Goal: Communication & Community: Ask a question

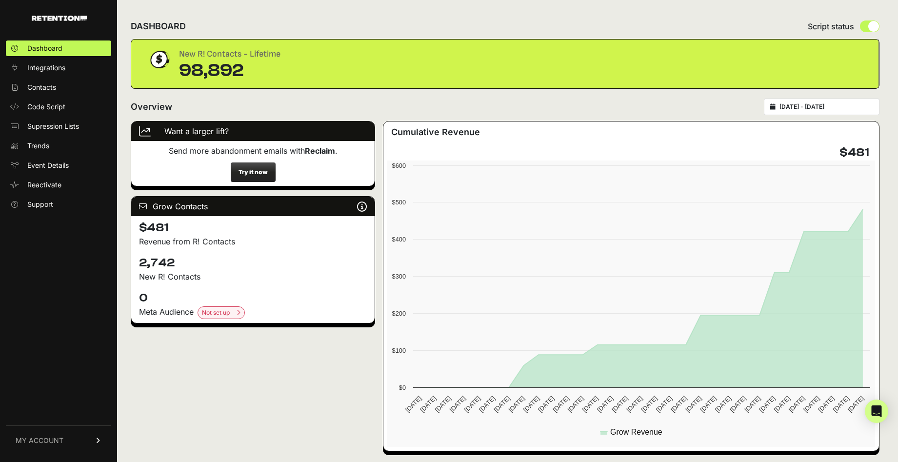
click at [243, 167] on span "Try it now" at bounding box center [253, 172] width 45 height 20
click at [250, 177] on span "Try it now" at bounding box center [253, 172] width 45 height 20
click at [255, 179] on span "Try it now" at bounding box center [253, 172] width 45 height 20
click at [264, 172] on strong "Try it now" at bounding box center [252, 171] width 29 height 7
click at [72, 437] on link "MY ACCOUNT" at bounding box center [58, 440] width 105 height 30
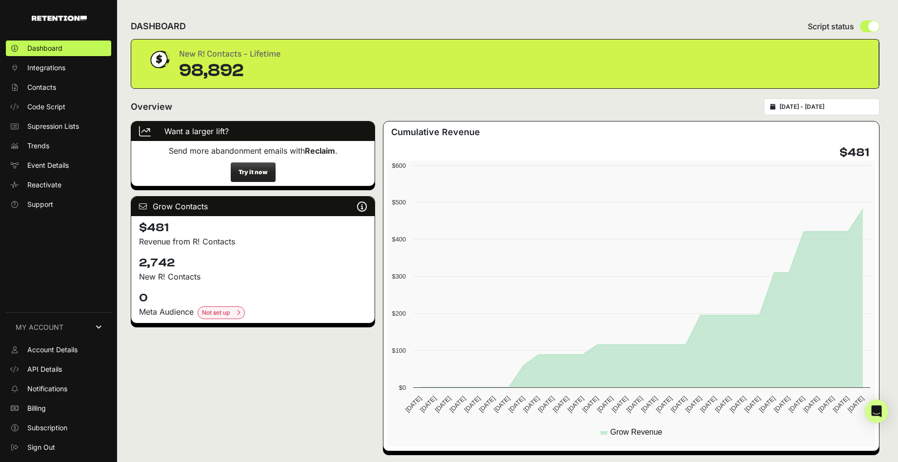
click at [45, 436] on ul "Account Details API Details Notifications Billing Subscription Sign Out" at bounding box center [58, 398] width 105 height 113
click at [49, 429] on span "Subscription" at bounding box center [47, 428] width 40 height 10
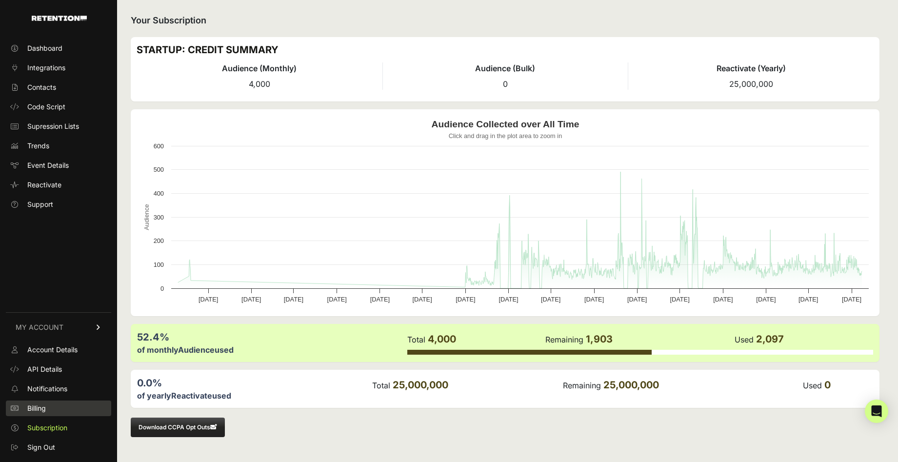
click at [38, 409] on span "Billing" at bounding box center [36, 408] width 19 height 10
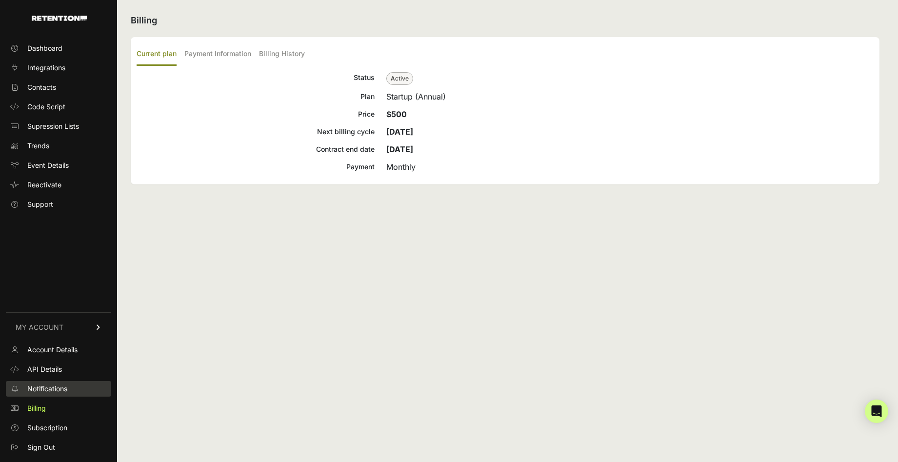
click at [62, 390] on span "Notifications" at bounding box center [47, 389] width 40 height 10
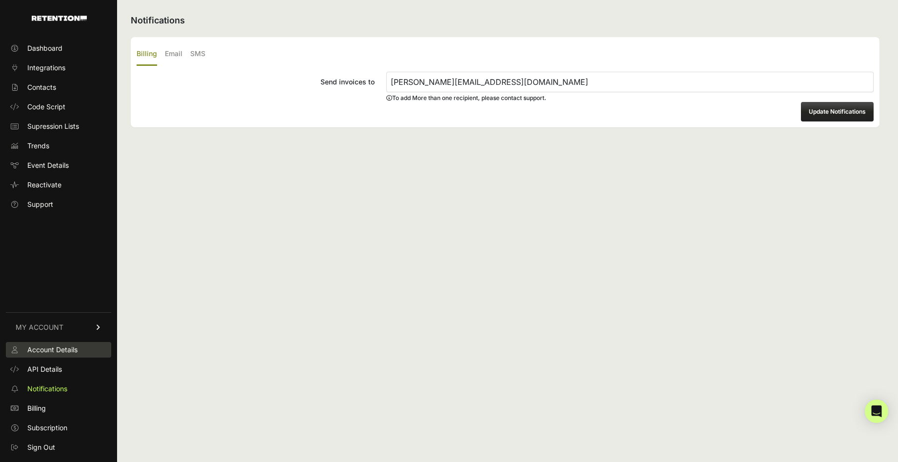
click at [62, 343] on link "Account Details" at bounding box center [58, 350] width 105 height 16
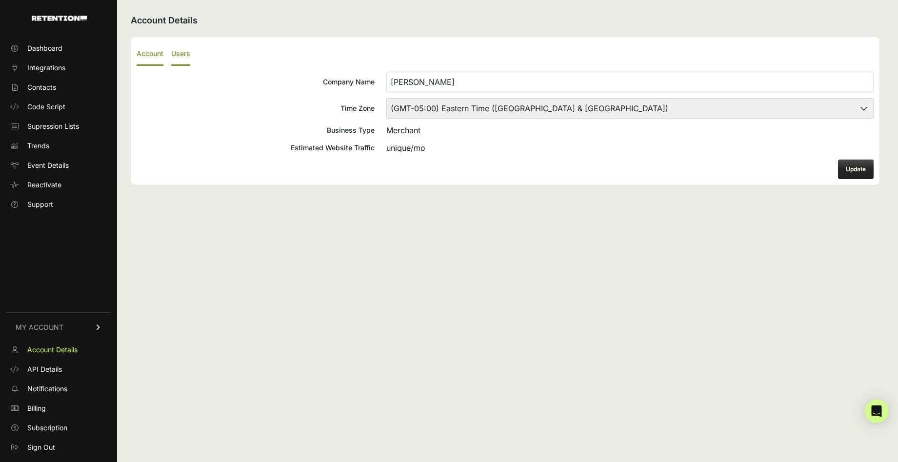
click at [171, 55] on ul "Account Users" at bounding box center [505, 54] width 737 height 23
click at [183, 54] on label "Users" at bounding box center [180, 54] width 19 height 23
click at [0, 0] on input "Users" at bounding box center [0, 0] width 0 height 0
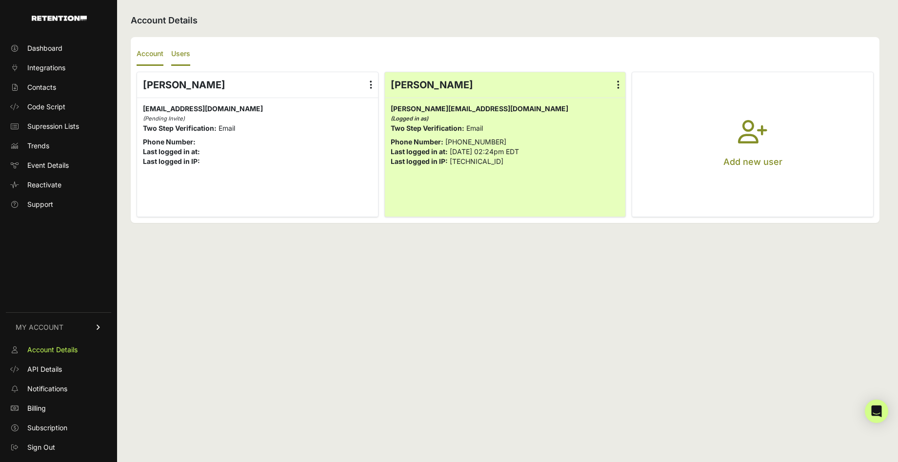
click at [154, 56] on label "Account" at bounding box center [150, 54] width 27 height 23
click at [0, 0] on input "Account" at bounding box center [0, 0] width 0 height 0
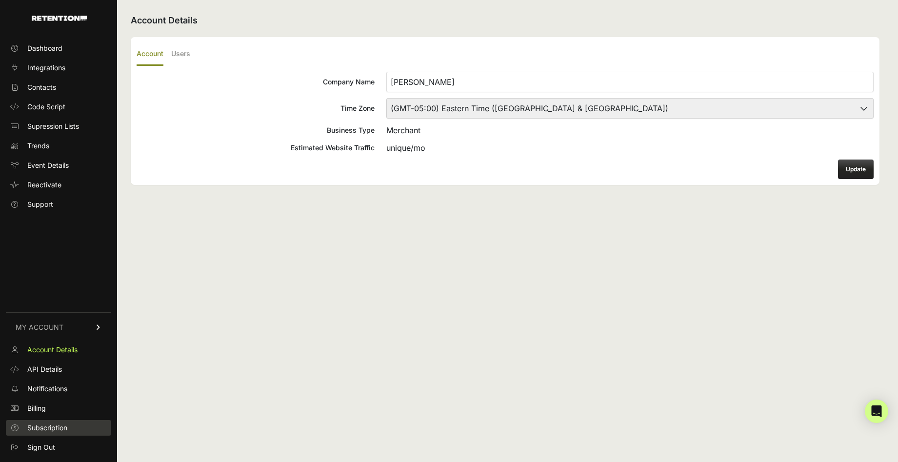
click at [69, 431] on link "Subscription" at bounding box center [58, 428] width 105 height 16
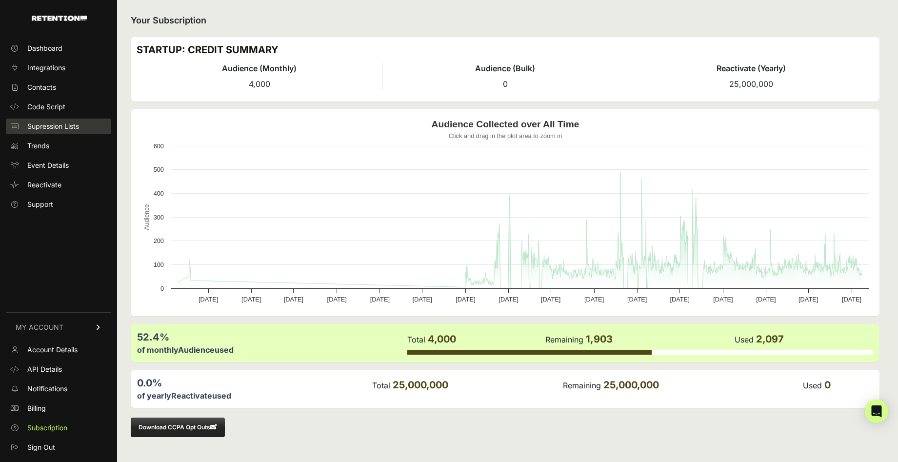
click at [49, 129] on span "Supression Lists" at bounding box center [53, 126] width 52 height 10
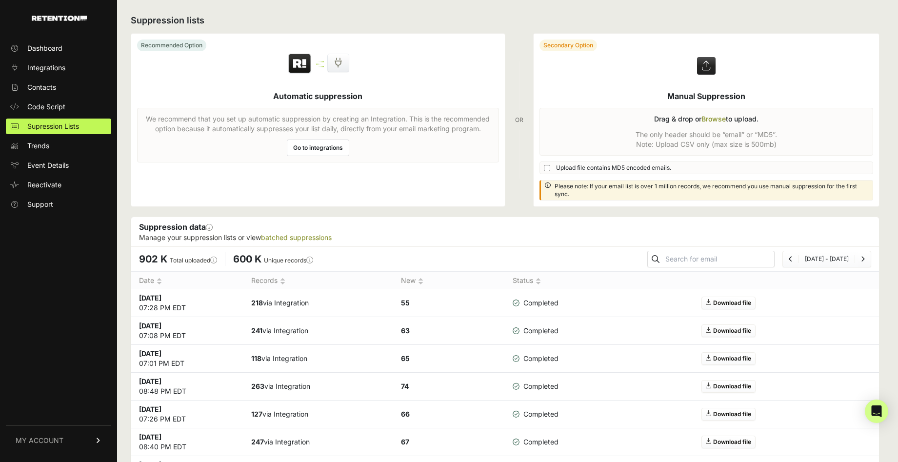
click at [73, 442] on link "MY ACCOUNT" at bounding box center [58, 440] width 105 height 30
click at [68, 354] on span "Account Details" at bounding box center [52, 350] width 50 height 10
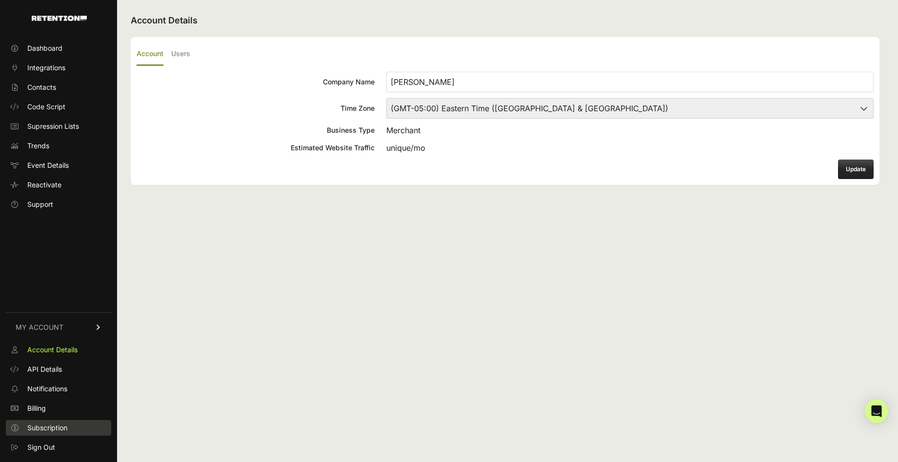
click at [44, 430] on span "Subscription" at bounding box center [47, 428] width 40 height 10
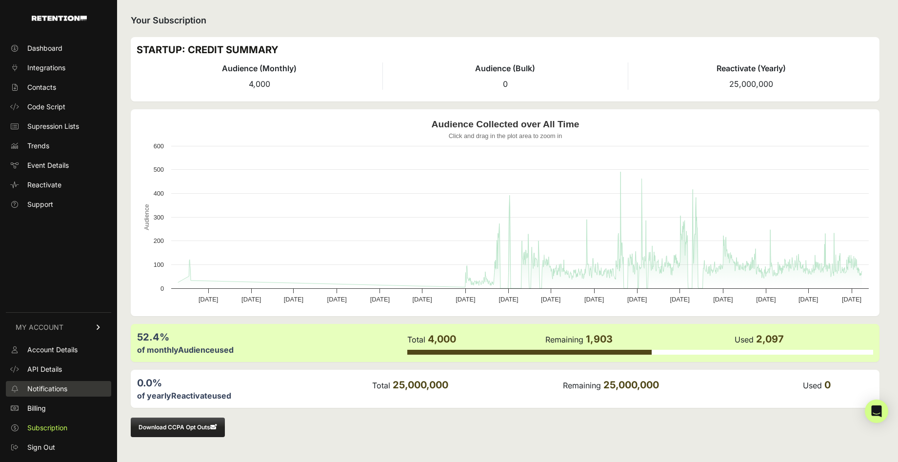
click at [26, 392] on link "Notifications" at bounding box center [58, 389] width 105 height 16
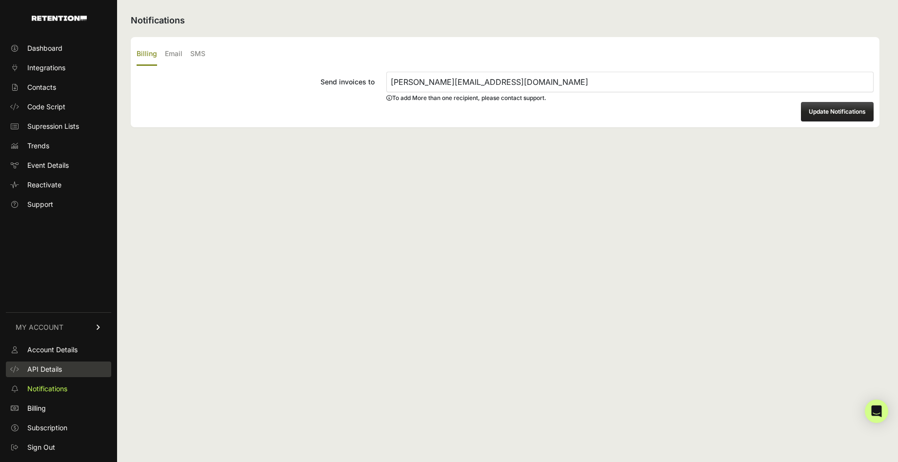
click at [37, 368] on span "API Details" at bounding box center [44, 369] width 35 height 10
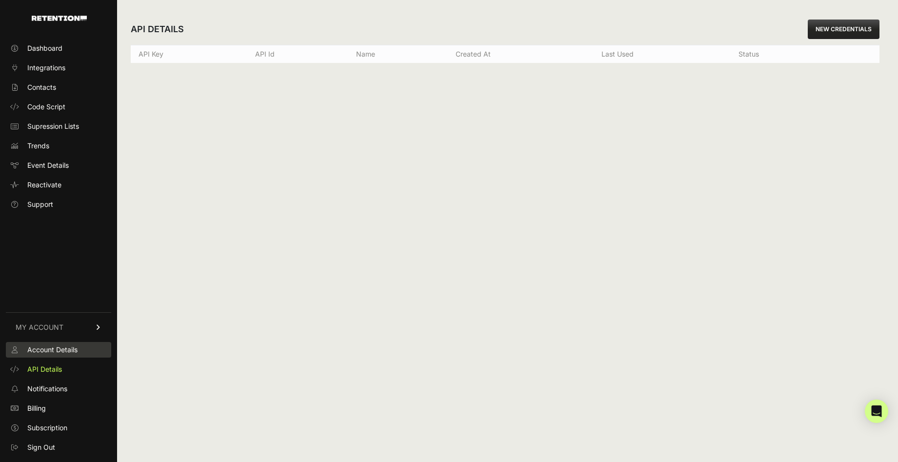
click at [49, 345] on span "Account Details" at bounding box center [52, 350] width 50 height 10
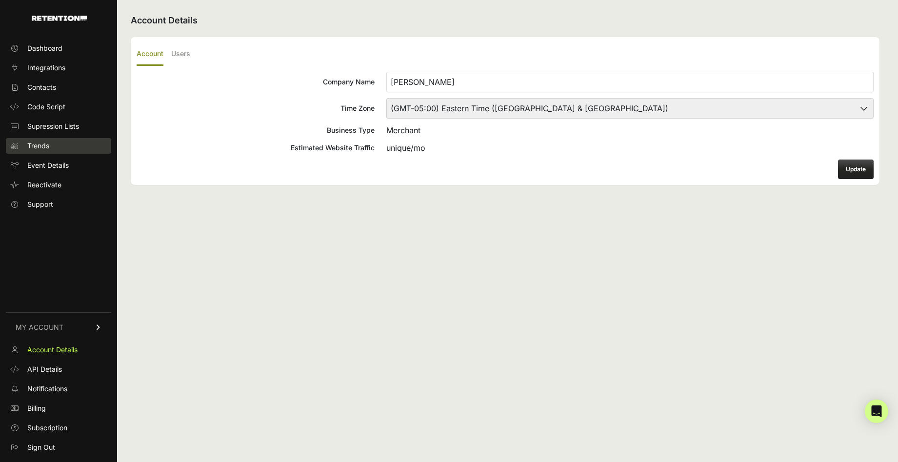
click at [82, 144] on link "Trends" at bounding box center [58, 146] width 105 height 16
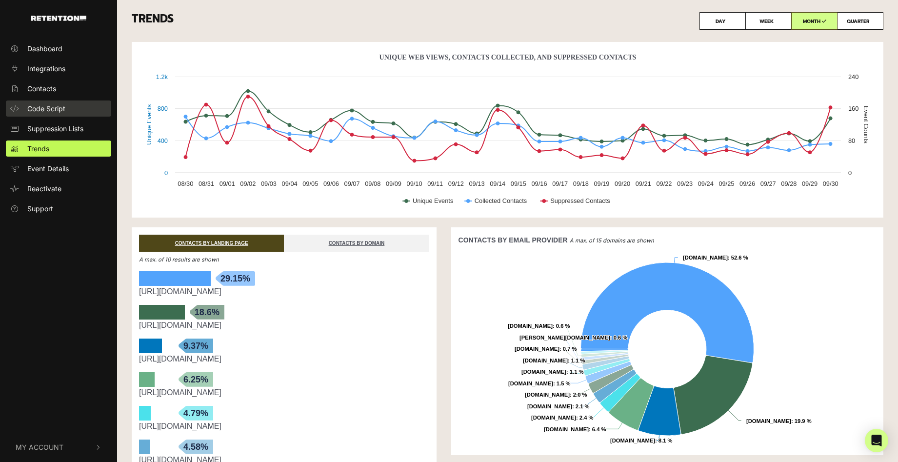
click at [46, 104] on span "Code Script" at bounding box center [46, 108] width 38 height 10
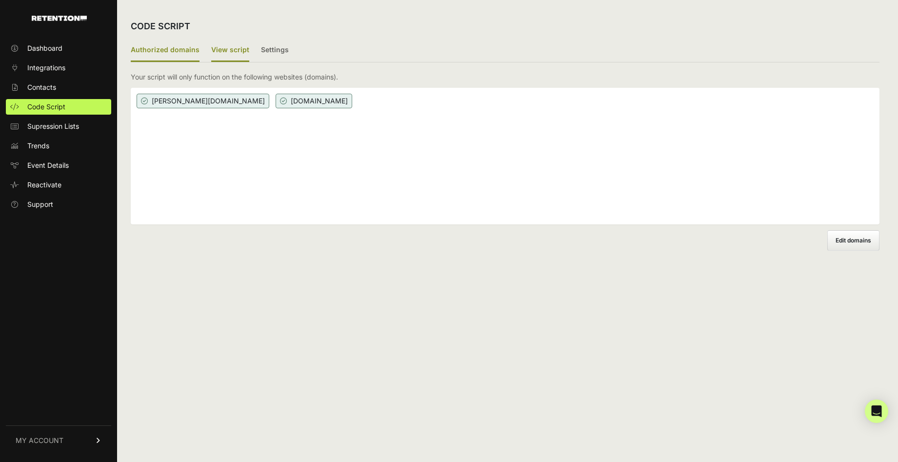
click at [211, 52] on label "View script" at bounding box center [230, 50] width 38 height 23
click at [0, 0] on input "View script" at bounding box center [0, 0] width 0 height 0
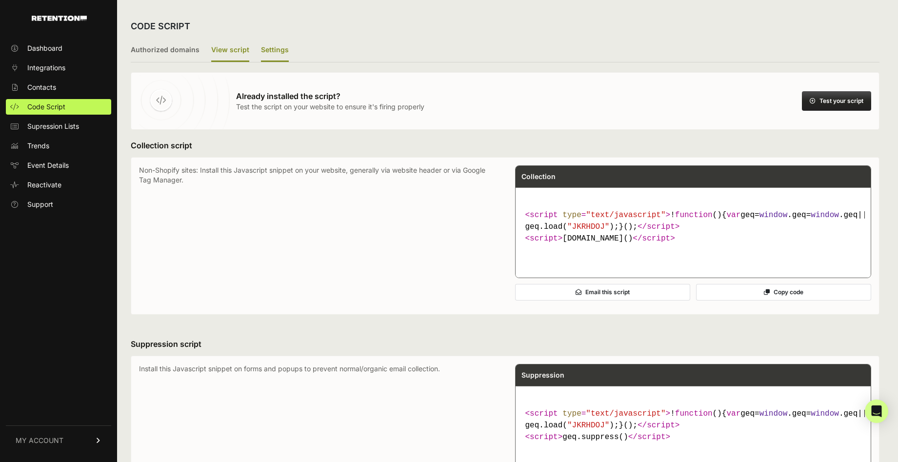
click at [262, 49] on label "Settings" at bounding box center [275, 50] width 28 height 23
click at [0, 0] on input "Settings" at bounding box center [0, 0] width 0 height 0
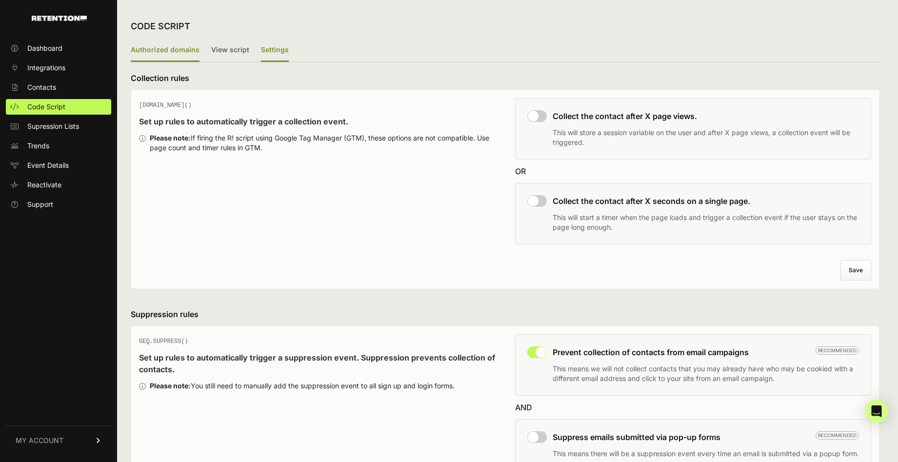
click at [146, 48] on label "Authorized domains" at bounding box center [165, 50] width 69 height 23
click at [0, 0] on input "Authorized domains" at bounding box center [0, 0] width 0 height 0
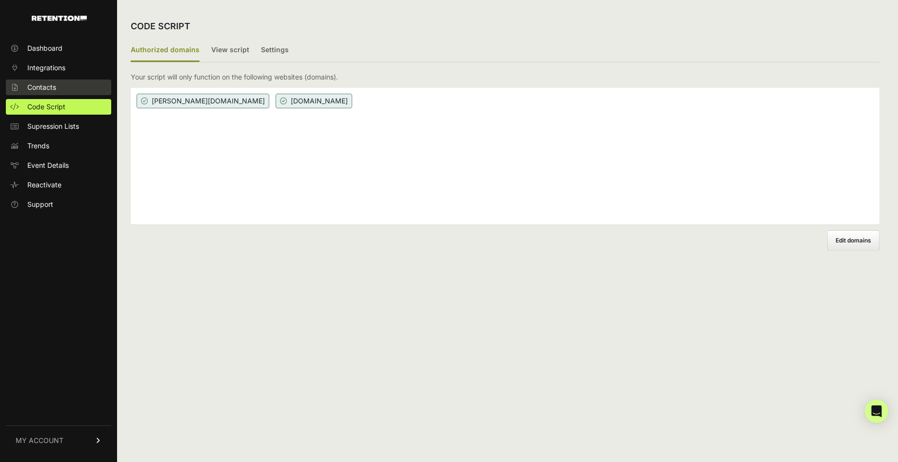
click at [52, 81] on link "Contacts" at bounding box center [58, 87] width 105 height 16
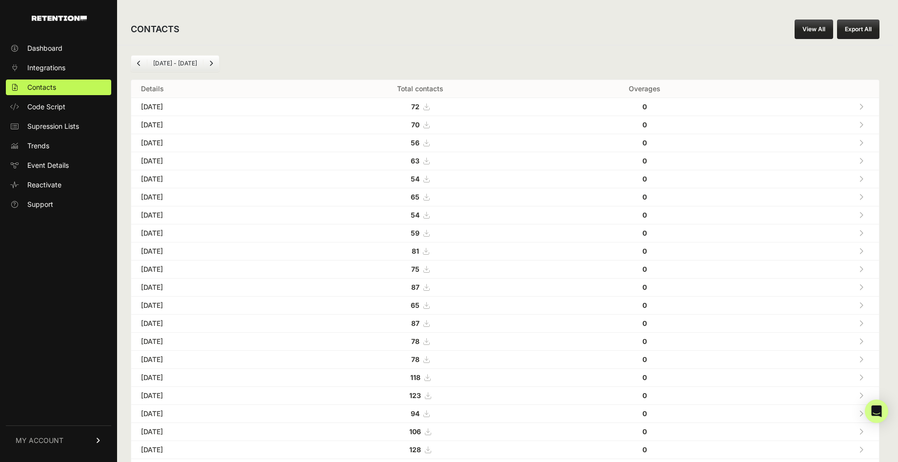
click at [54, 68] on span "Integrations" at bounding box center [46, 68] width 38 height 10
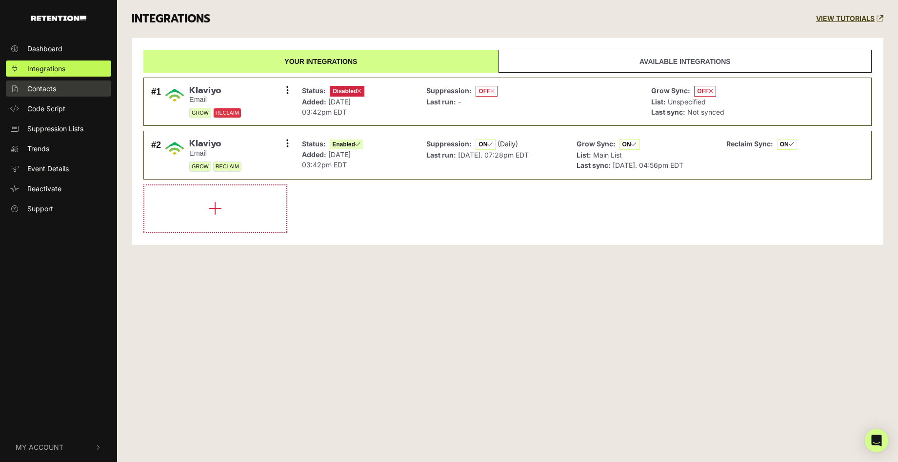
click at [48, 91] on span "Contacts" at bounding box center [41, 88] width 29 height 10
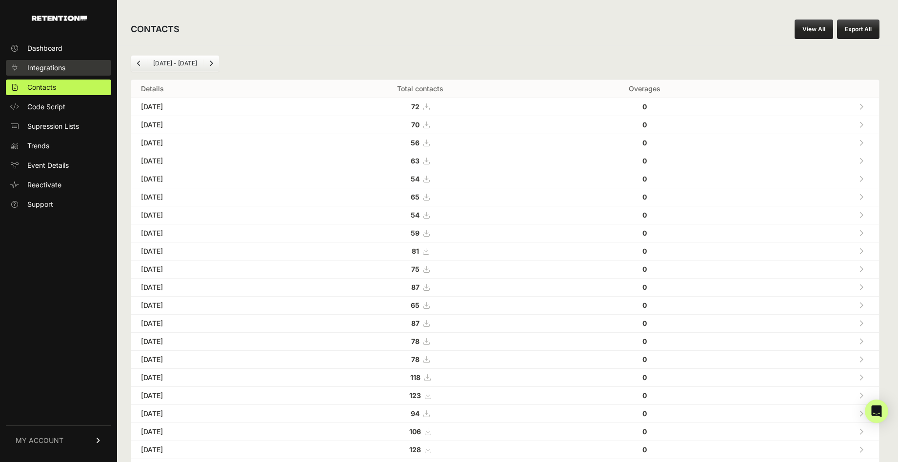
click at [50, 72] on span "Integrations" at bounding box center [46, 68] width 38 height 10
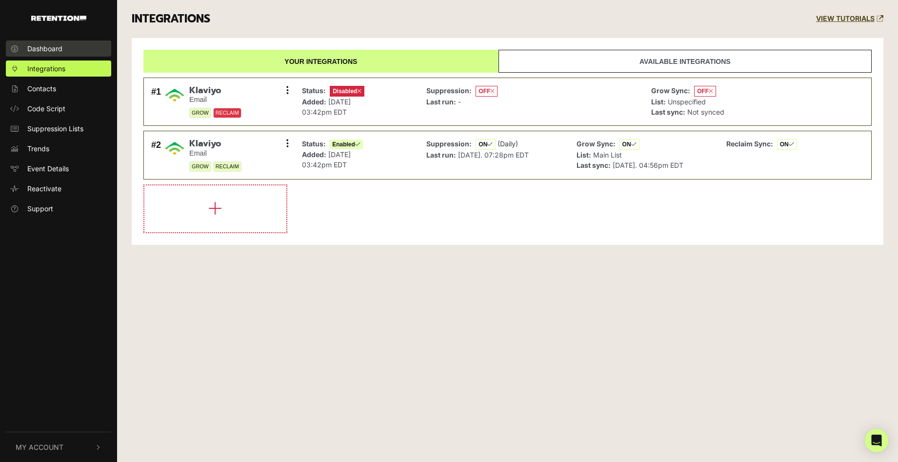
click at [52, 50] on span "Dashboard" at bounding box center [44, 48] width 35 height 10
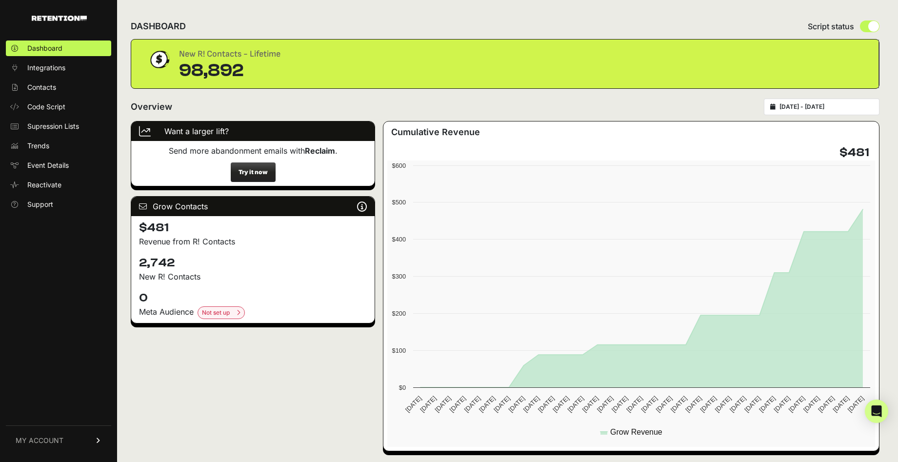
click at [75, 441] on link "MY ACCOUNT" at bounding box center [58, 440] width 105 height 30
click at [65, 425] on span "Subscription" at bounding box center [47, 428] width 40 height 10
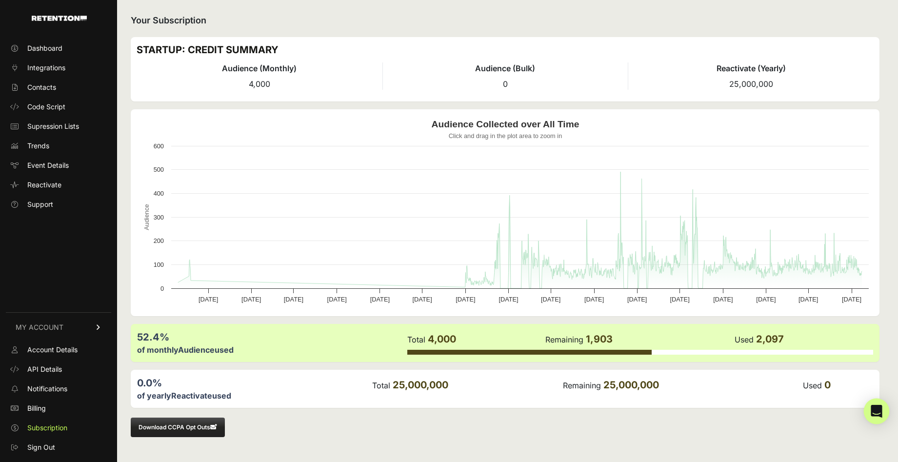
click at [874, 411] on icon "Open Intercom Messenger" at bounding box center [875, 411] width 11 height 13
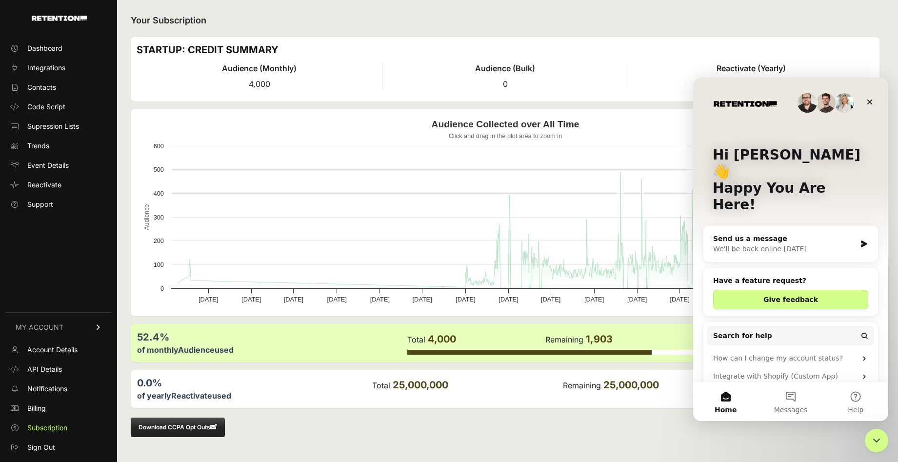
click at [808, 244] on div "We'll be back online tomorrow" at bounding box center [784, 249] width 143 height 10
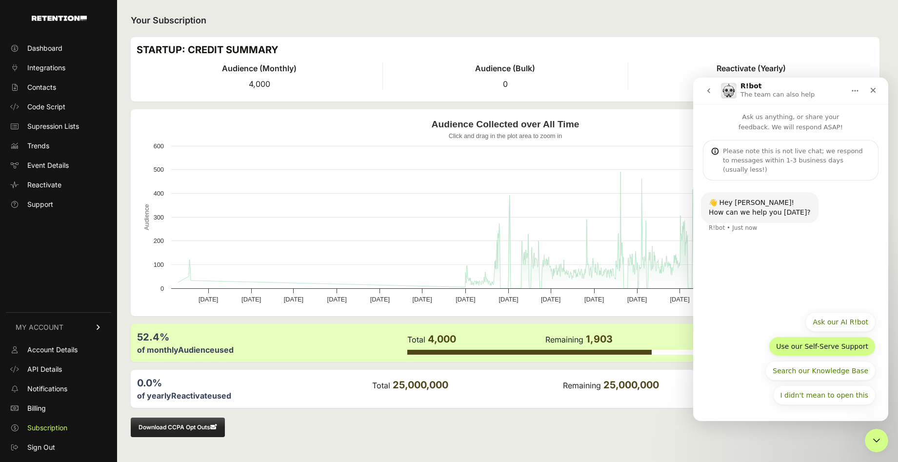
click at [791, 342] on button "Use our Self-Serve Support" at bounding box center [822, 346] width 107 height 20
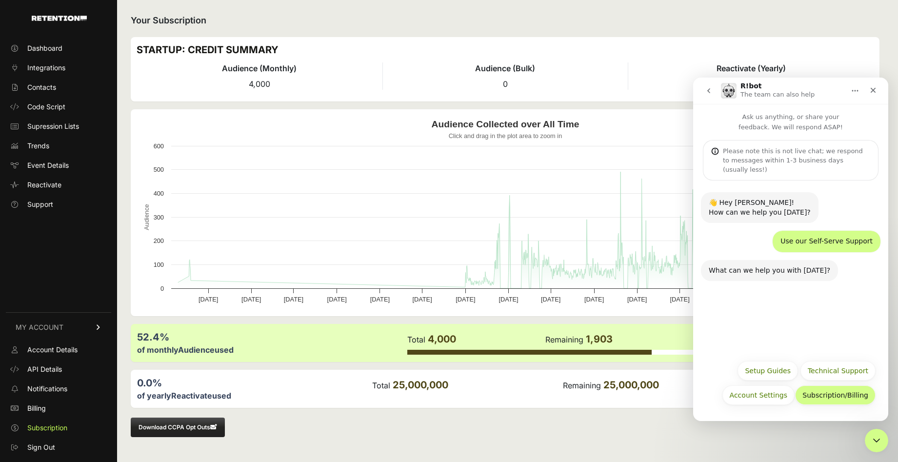
click at [828, 401] on button "Subscription/Billing" at bounding box center [835, 395] width 80 height 20
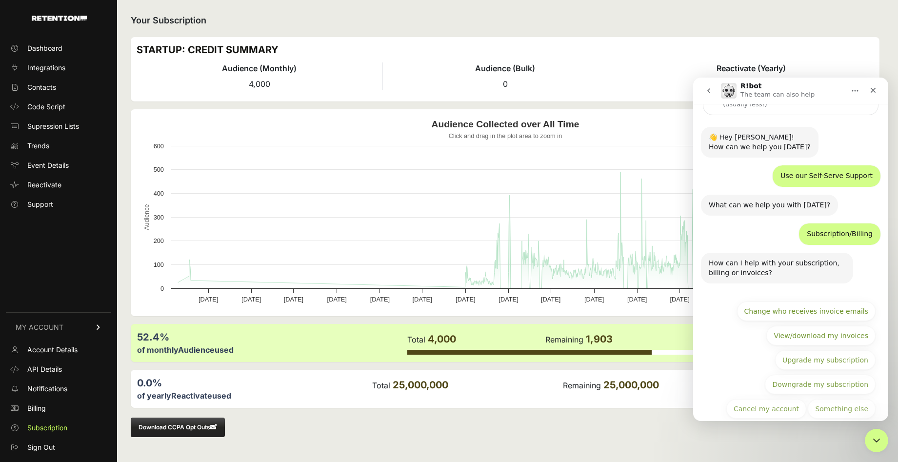
scroll to position [70, 0]
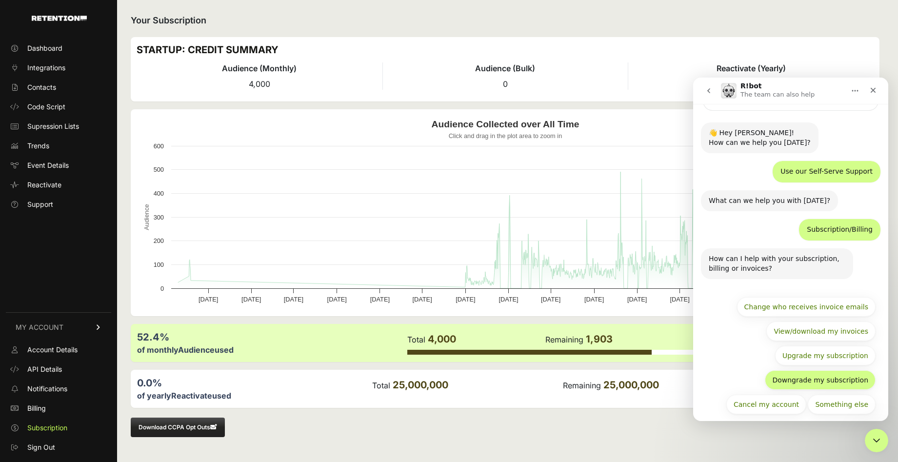
click at [829, 372] on button "Downgrade my subscription" at bounding box center [820, 380] width 111 height 20
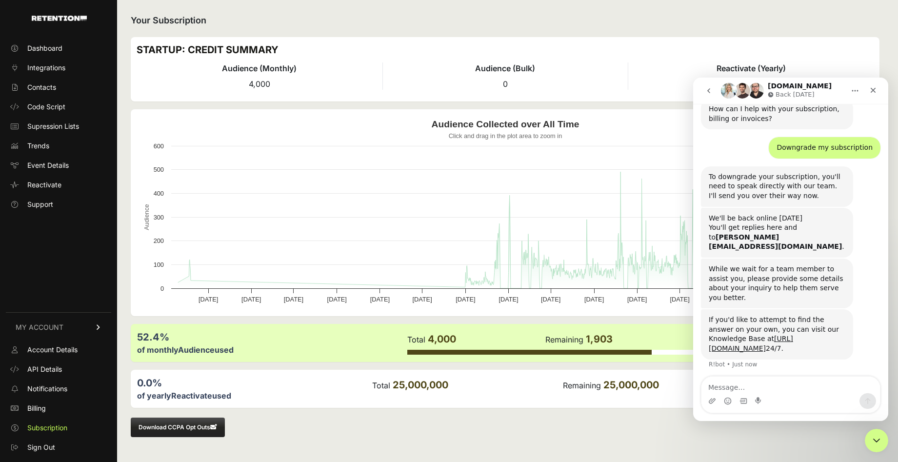
scroll to position [221, 0]
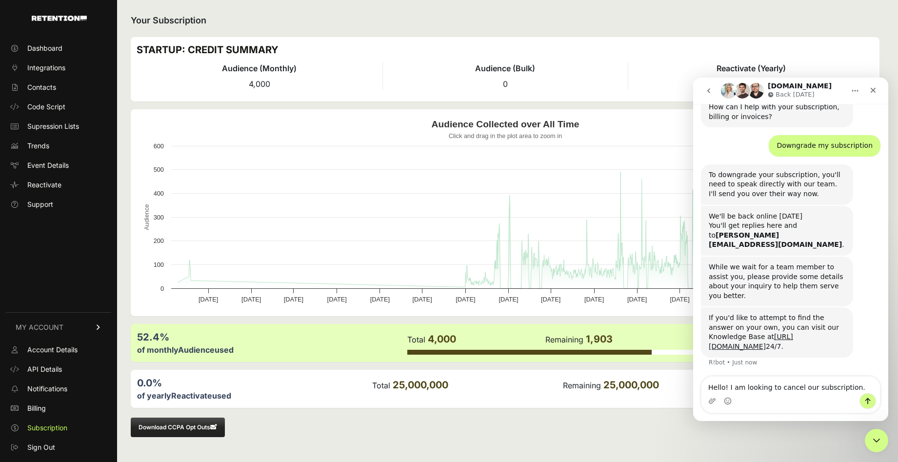
type textarea "Hello! I am looking to cancel our subscription."
click at [864, 398] on icon "Send a message…" at bounding box center [868, 401] width 8 height 8
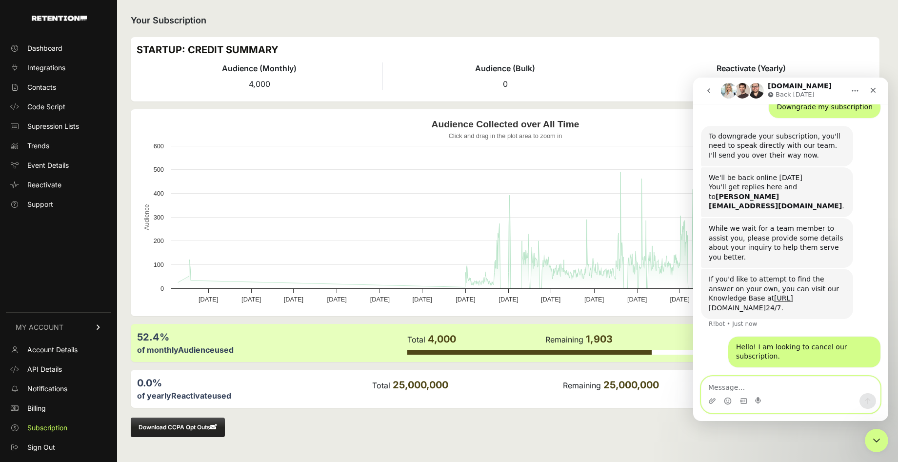
click at [728, 386] on textarea "Message…" at bounding box center [790, 384] width 178 height 17
type textarea "looking to pause our subscription for the next 60 days."
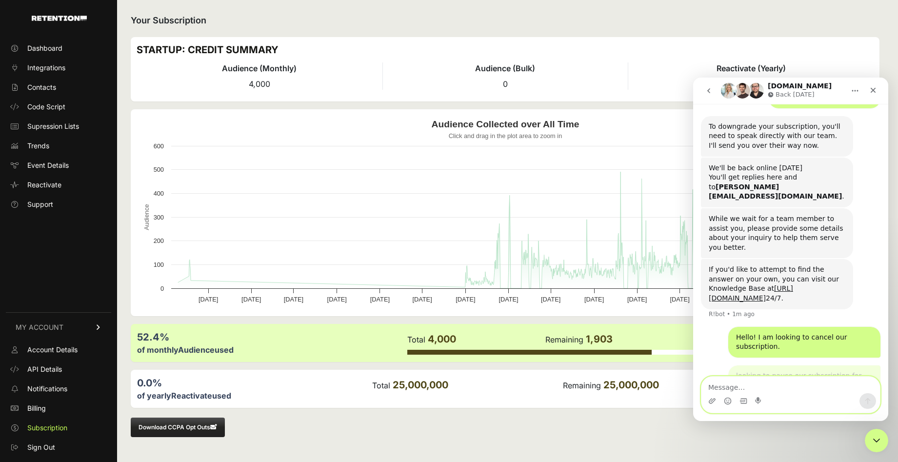
scroll to position [292, 0]
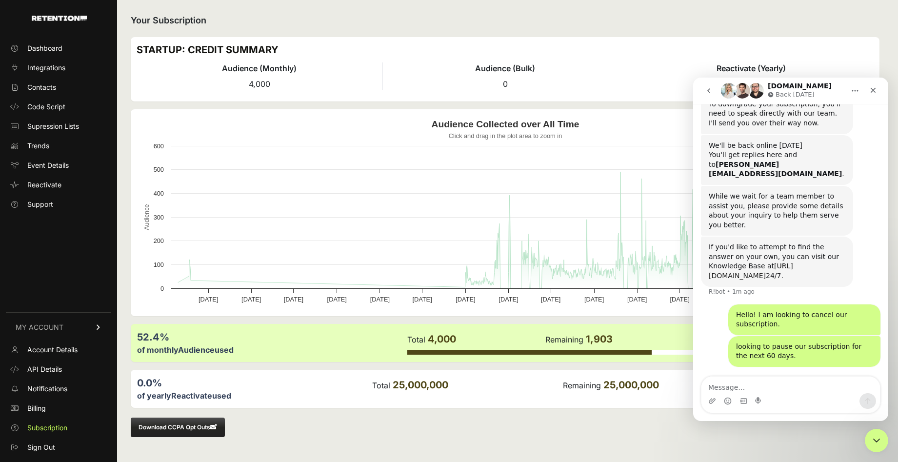
click at [793, 262] on link "https://support.retention.com/en/" at bounding box center [751, 271] width 84 height 18
